Goal: Task Accomplishment & Management: Complete application form

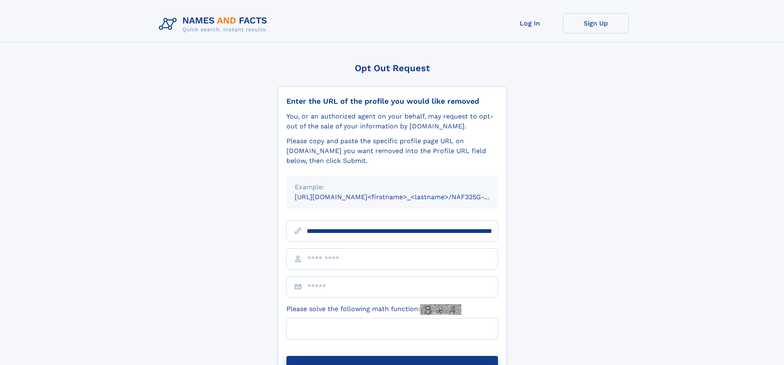
scroll to position [0, 96]
type input "**********"
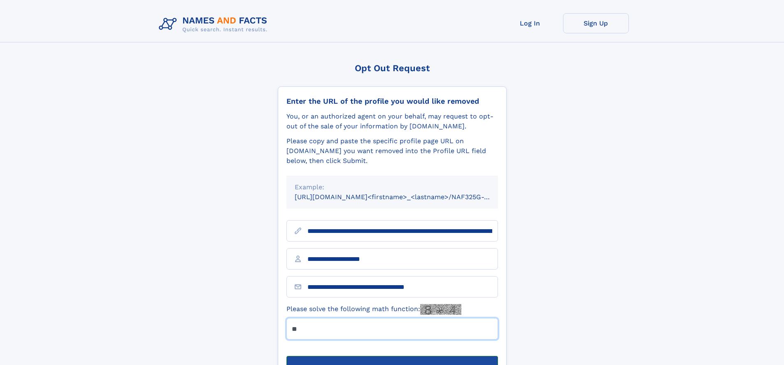
type input "**"
click at [392, 356] on button "Submit Opt Out Request" at bounding box center [391, 369] width 211 height 26
